Goal: Task Accomplishment & Management: Manage account settings

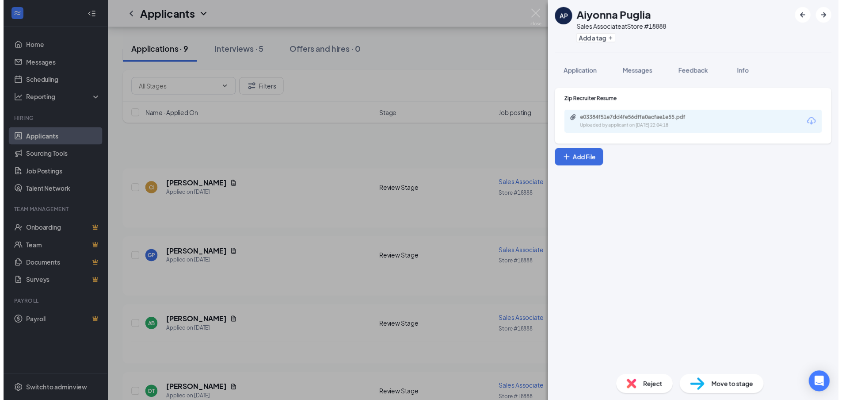
scroll to position [389, 0]
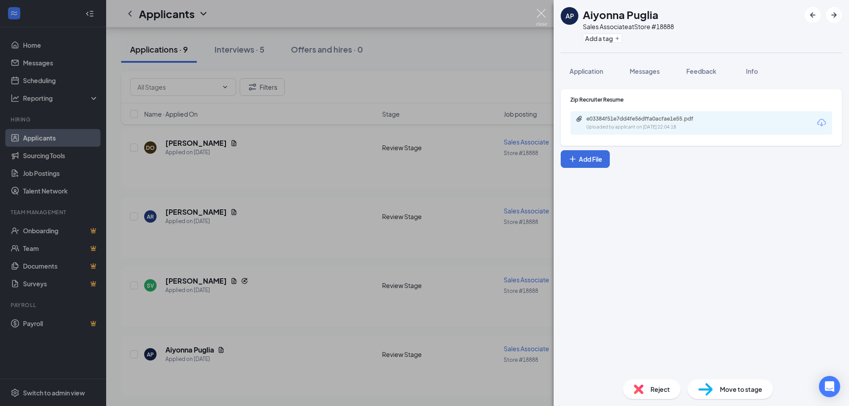
drag, startPoint x: 541, startPoint y: 9, endPoint x: 535, endPoint y: 18, distance: 10.8
click at [542, 9] on img at bounding box center [541, 17] width 11 height 17
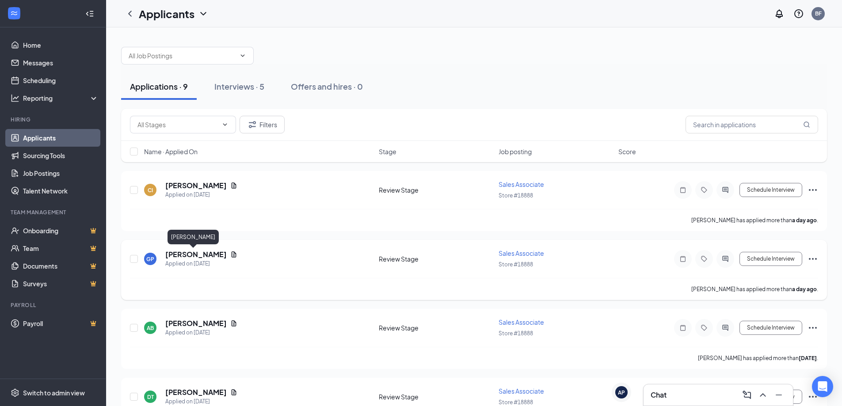
click at [183, 252] on h5 "[PERSON_NAME]" at bounding box center [195, 255] width 61 height 10
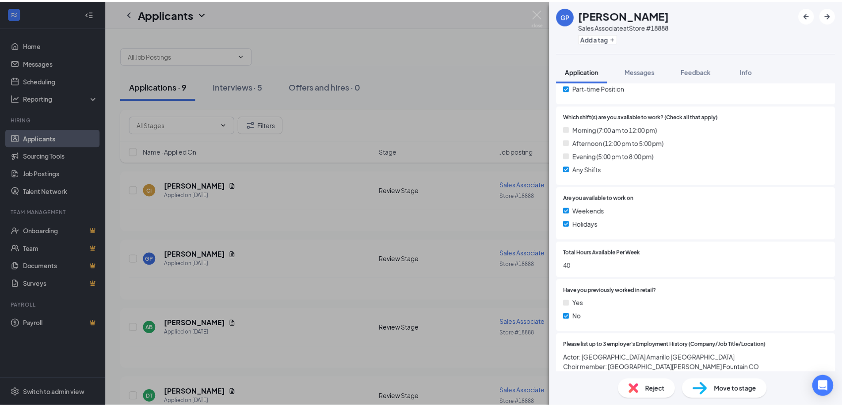
scroll to position [221, 0]
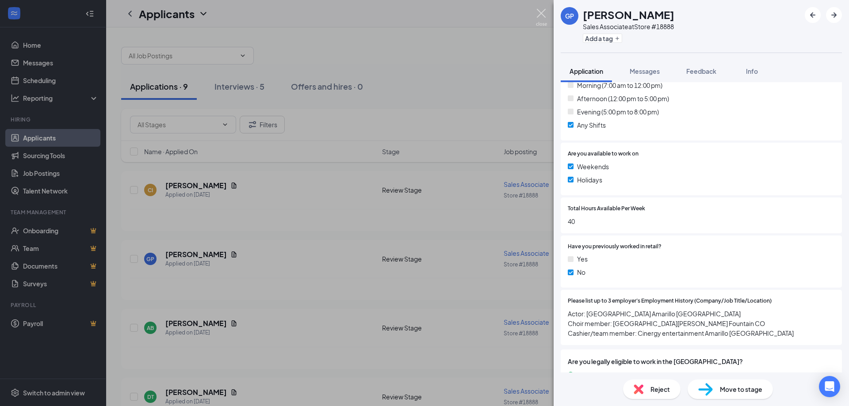
click at [542, 15] on img at bounding box center [541, 17] width 11 height 17
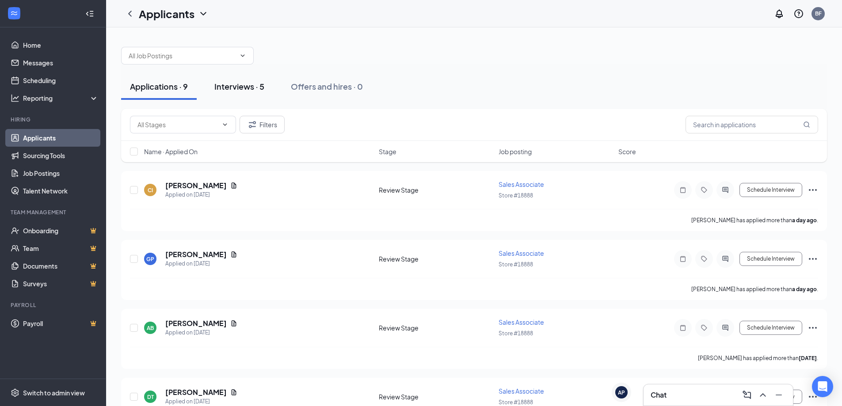
click at [242, 86] on div "Interviews · 5" at bounding box center [239, 86] width 50 height 11
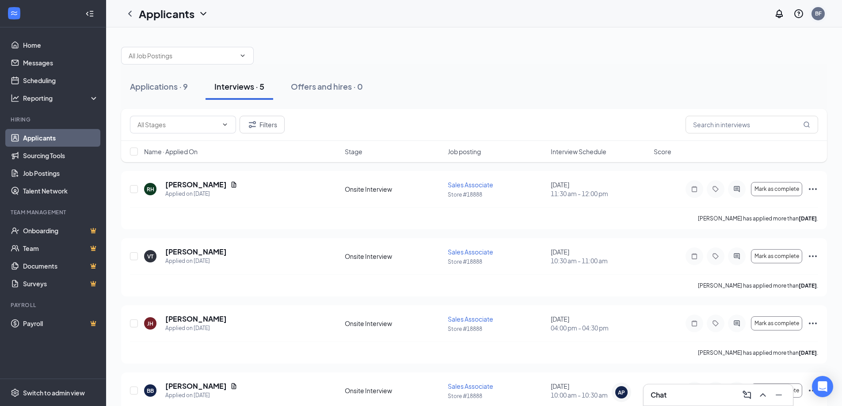
click at [821, 14] on div "BF" at bounding box center [818, 14] width 7 height 8
click at [750, 134] on div "Log out" at bounding box center [773, 135] width 95 height 9
